Goal: Information Seeking & Learning: Learn about a topic

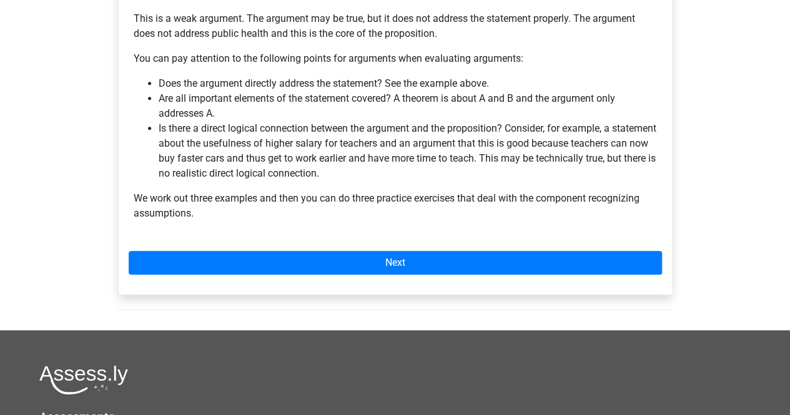
scroll to position [441, 0]
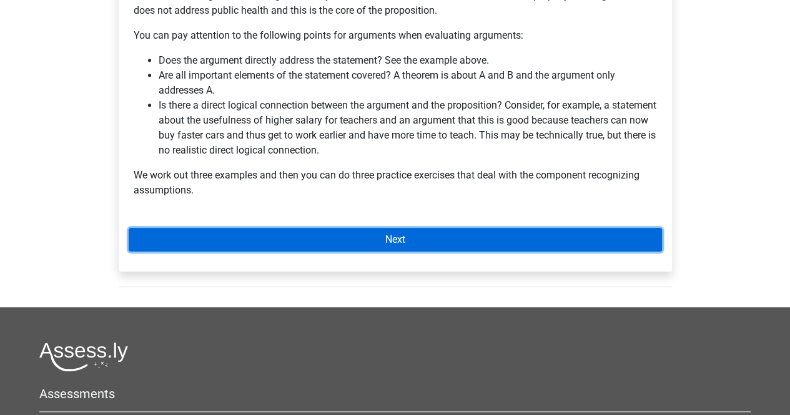
click at [239, 228] on link "Next" at bounding box center [395, 240] width 533 height 24
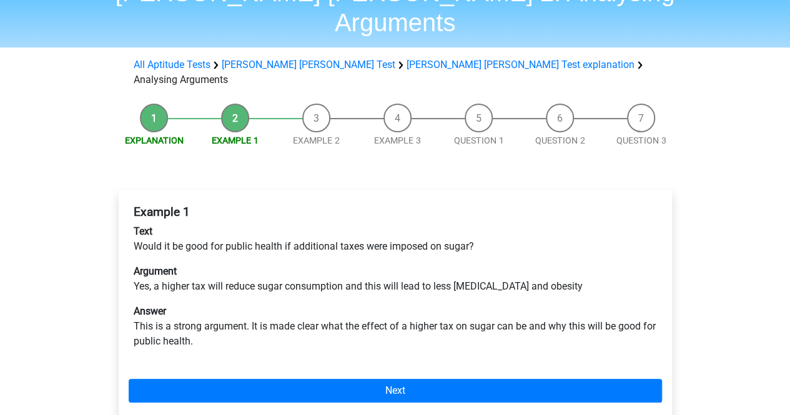
scroll to position [69, 0]
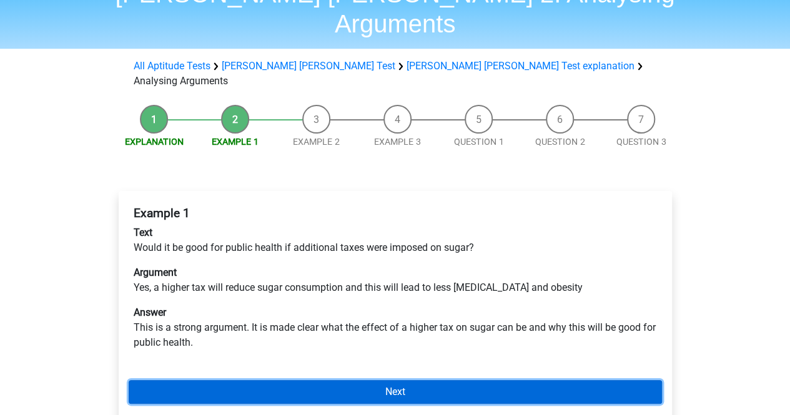
click at [388, 380] on link "Next" at bounding box center [395, 392] width 533 height 24
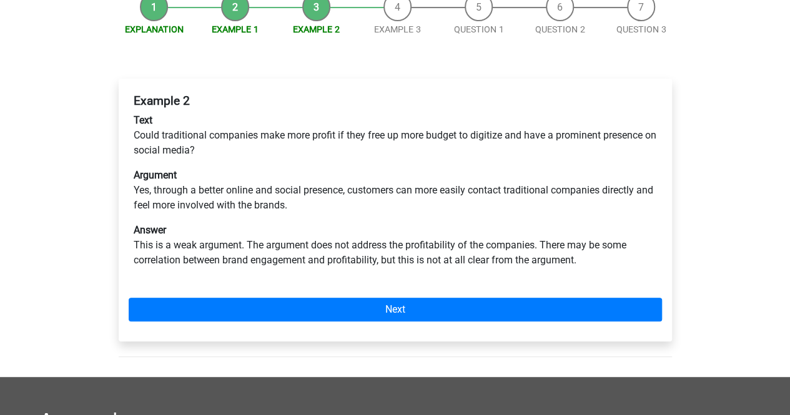
scroll to position [184, 0]
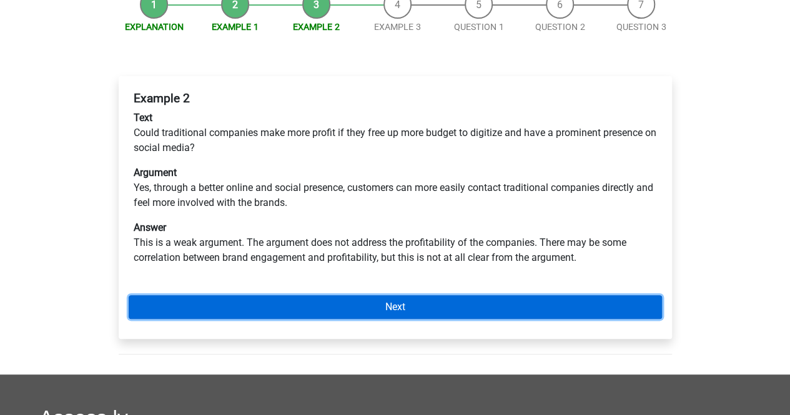
click at [561, 295] on link "Next" at bounding box center [395, 307] width 533 height 24
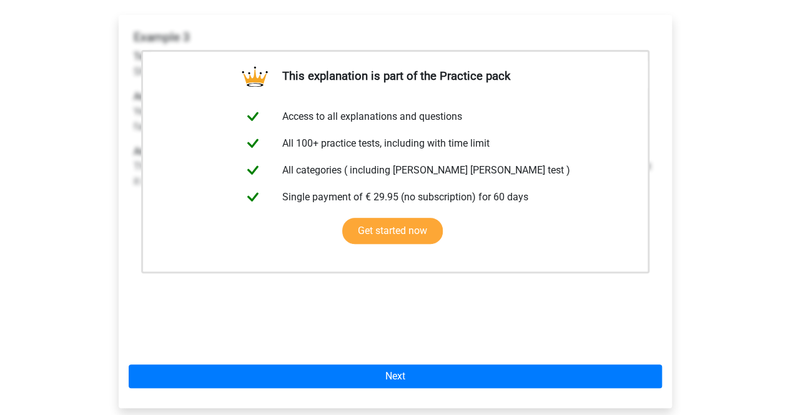
scroll to position [234, 0]
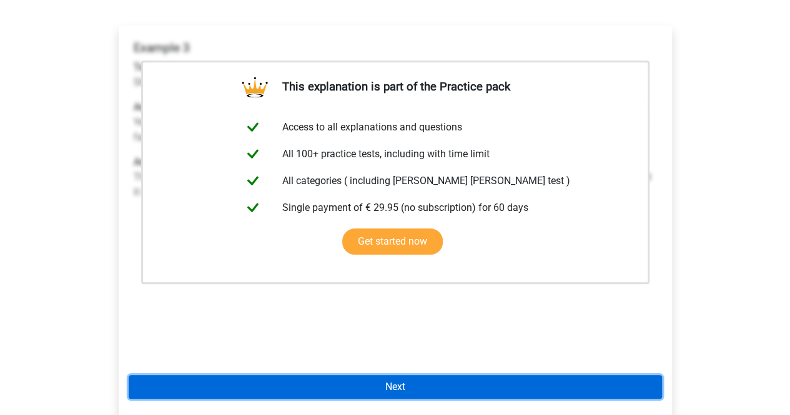
click at [503, 375] on link "Next" at bounding box center [395, 387] width 533 height 24
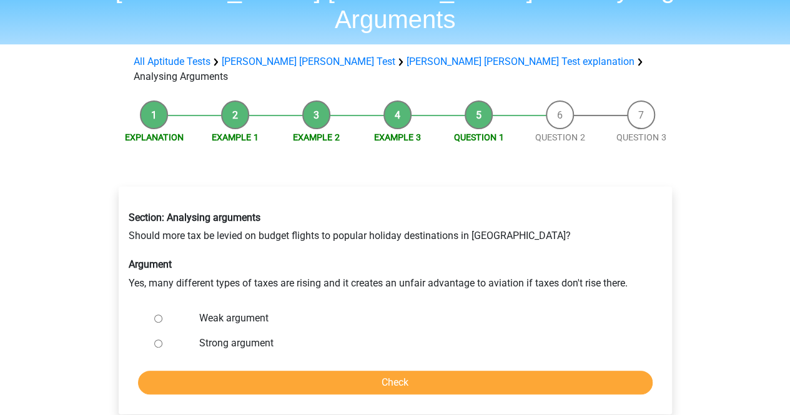
scroll to position [74, 0]
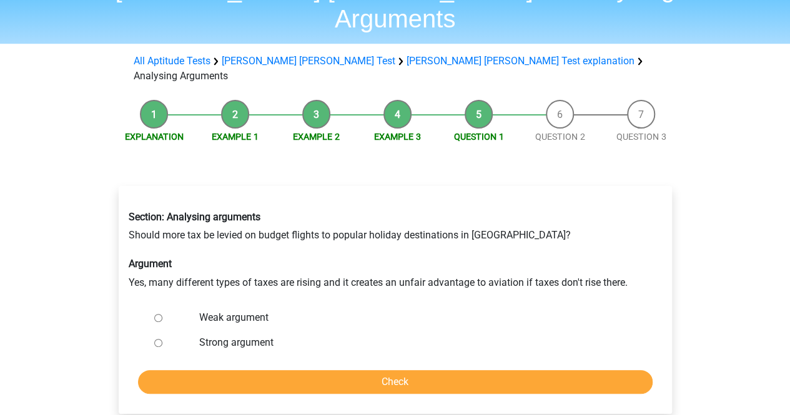
click at [239, 310] on label "Weak argument" at bounding box center [415, 317] width 432 height 15
click at [162, 314] on input "Weak argument" at bounding box center [158, 318] width 8 height 8
radio input "true"
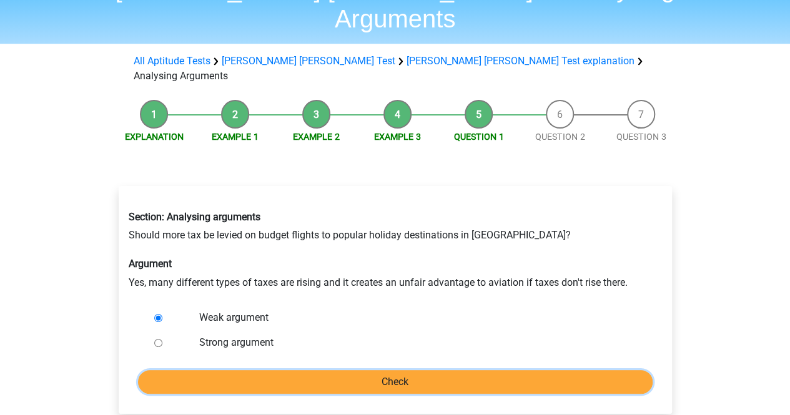
click at [423, 370] on input "Check" at bounding box center [395, 382] width 515 height 24
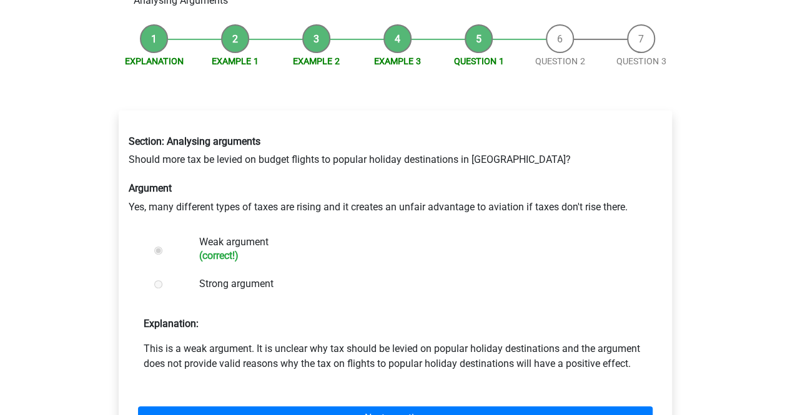
scroll to position [154, 0]
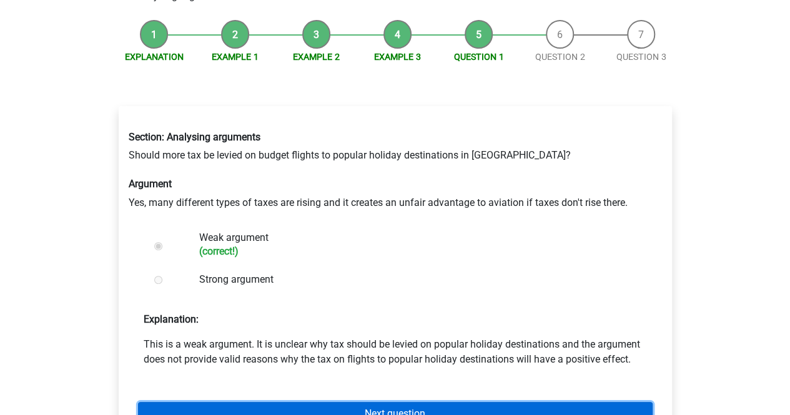
click at [586, 402] on link "Next question" at bounding box center [395, 414] width 515 height 24
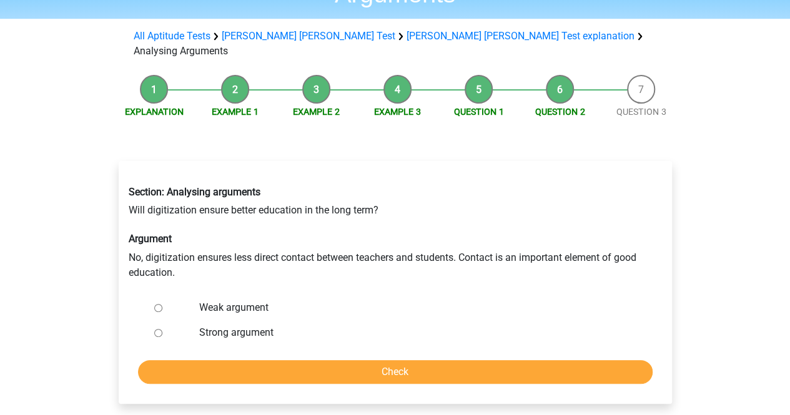
scroll to position [101, 0]
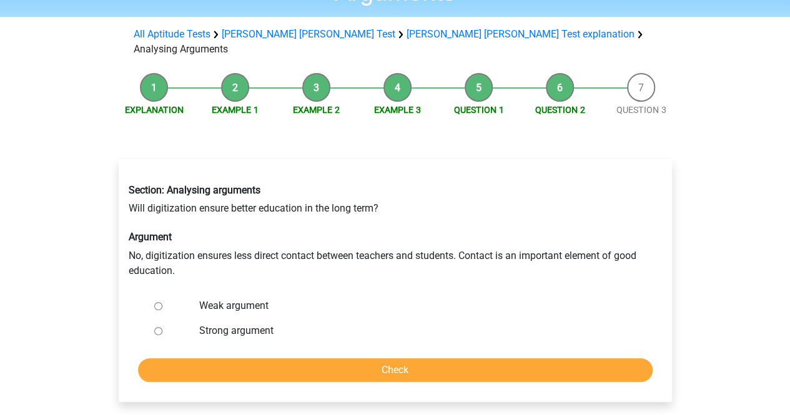
click at [257, 323] on label "Strong argument" at bounding box center [415, 330] width 432 height 15
click at [162, 327] on input "Strong argument" at bounding box center [158, 331] width 8 height 8
radio input "true"
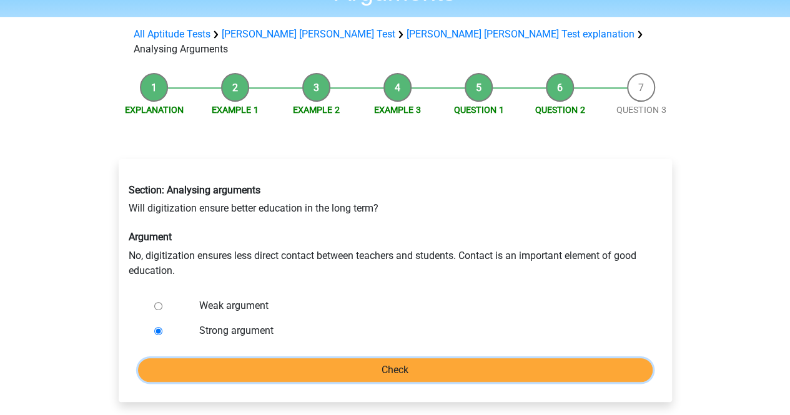
click at [310, 358] on input "Check" at bounding box center [395, 370] width 515 height 24
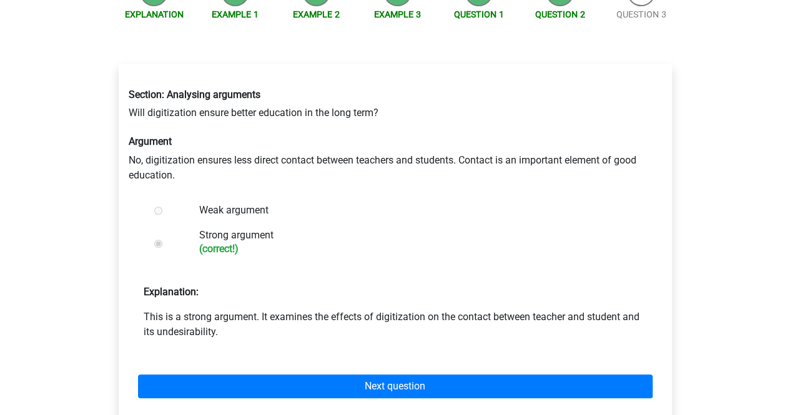
scroll to position [202, 0]
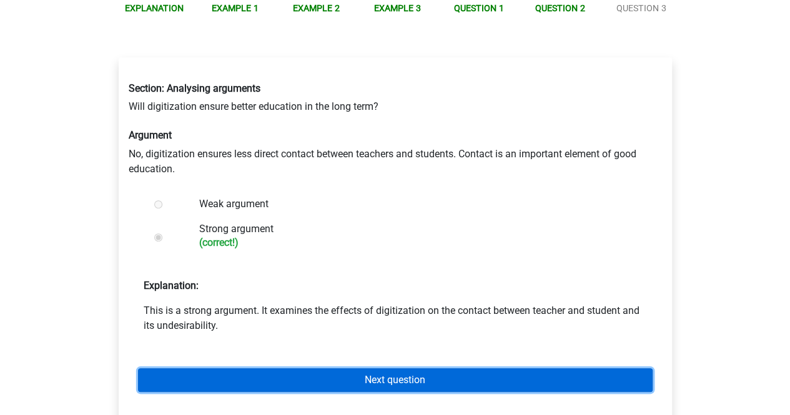
click at [440, 368] on link "Next question" at bounding box center [395, 380] width 515 height 24
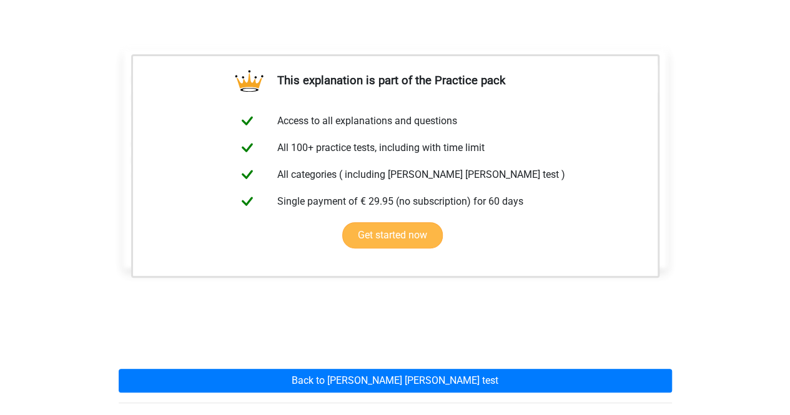
scroll to position [233, 0]
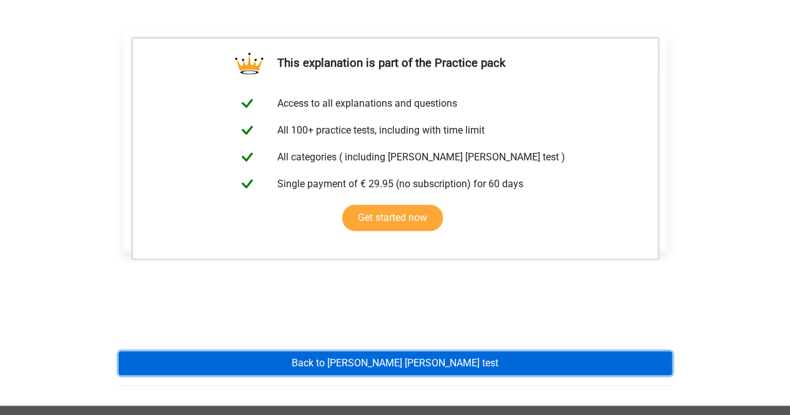
click at [543, 352] on link "Back to watson glaser test" at bounding box center [395, 364] width 553 height 24
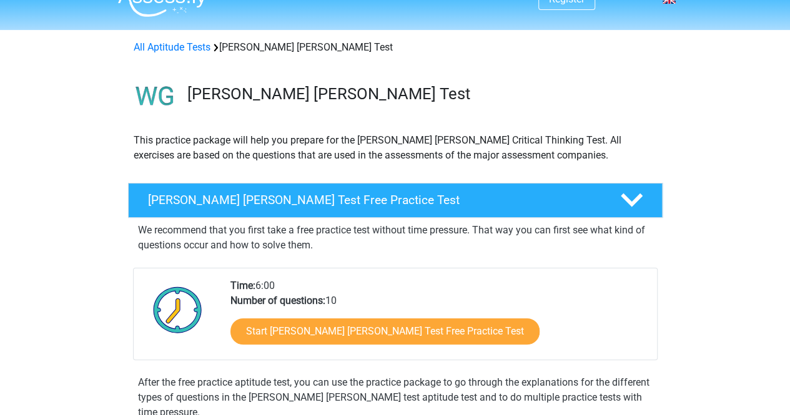
scroll to position [13, 0]
